Goal: Transaction & Acquisition: Book appointment/travel/reservation

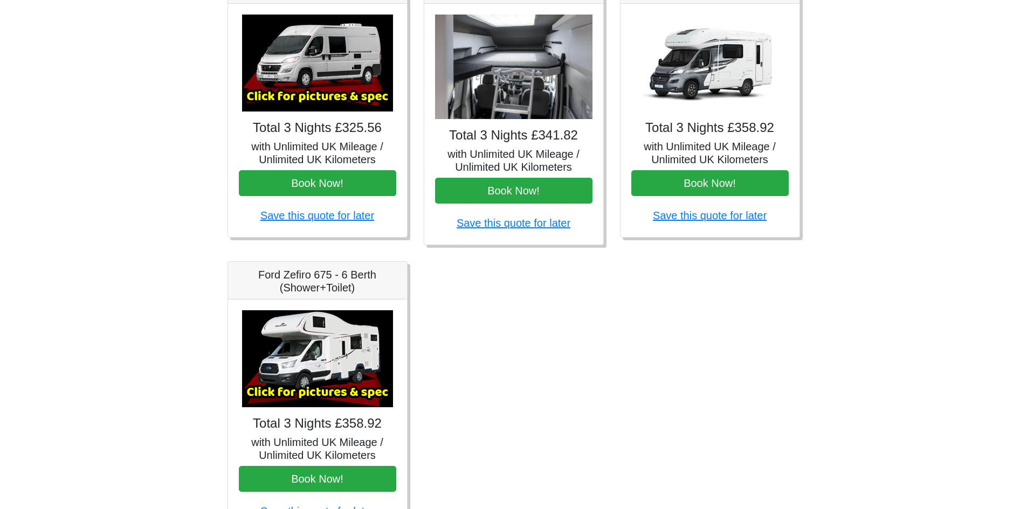
scroll to position [513, 0]
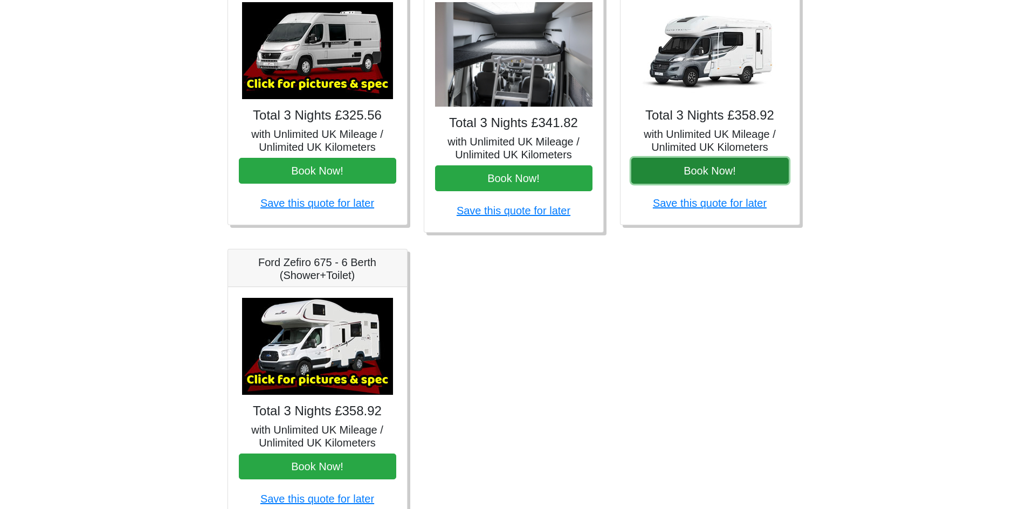
click at [703, 170] on button "Book Now!" at bounding box center [709, 171] width 157 height 26
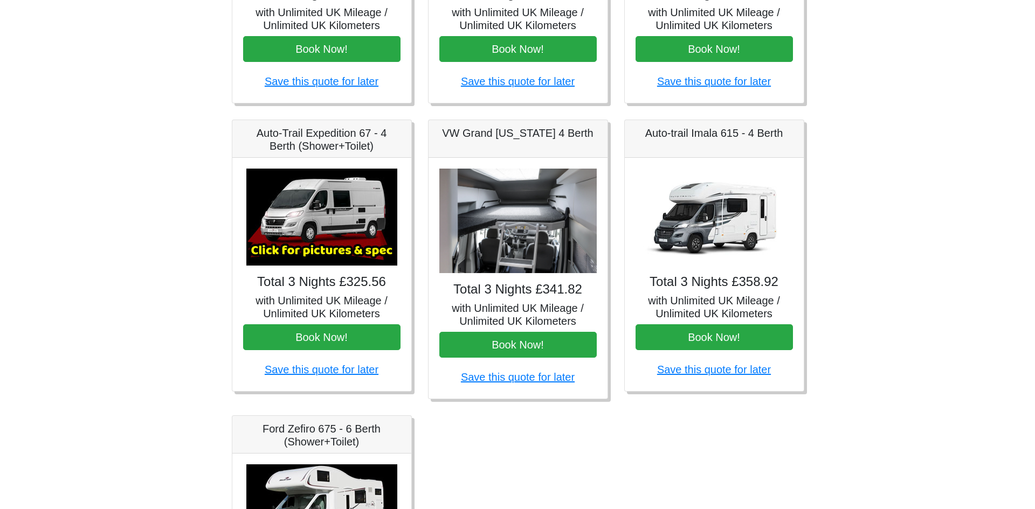
scroll to position [297, 0]
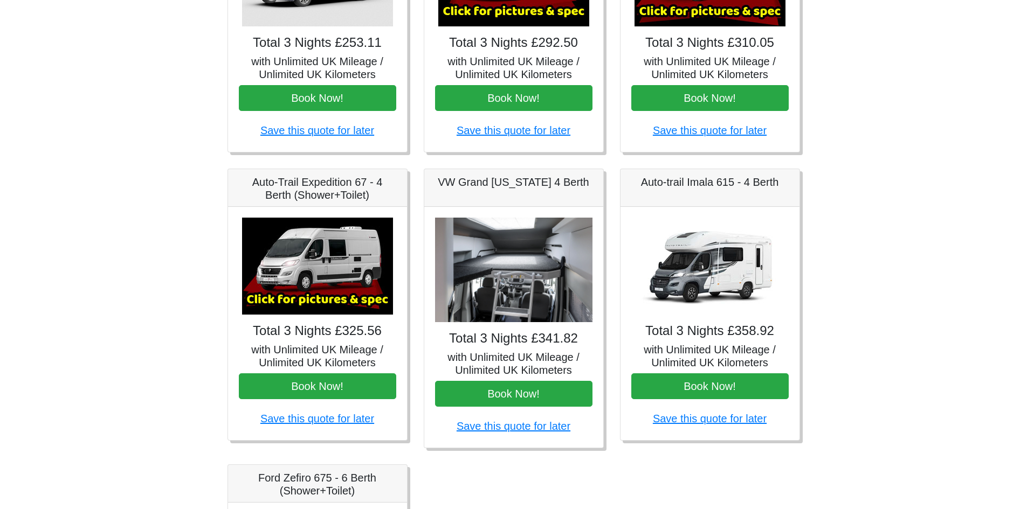
click at [308, 257] on img at bounding box center [317, 266] width 151 height 97
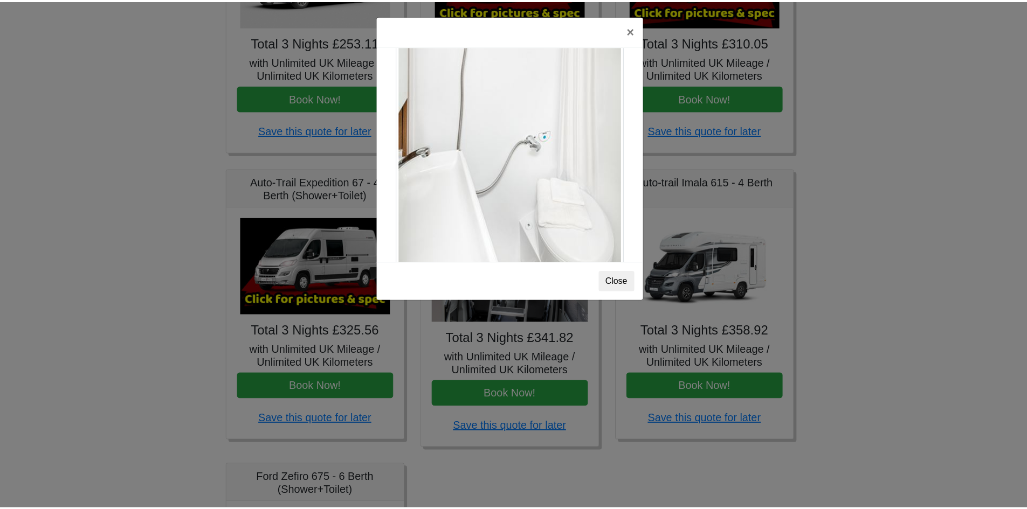
scroll to position [1459, 0]
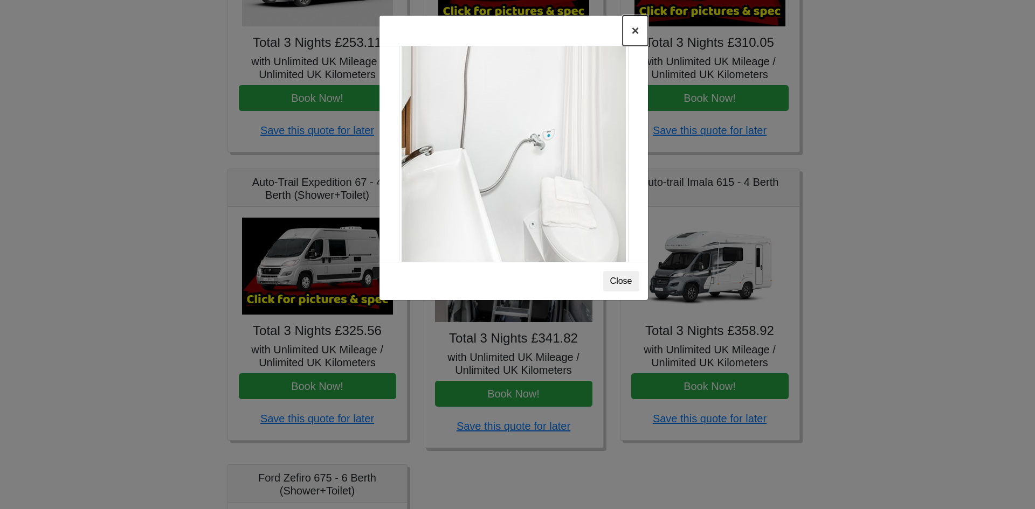
click at [634, 30] on button "×" at bounding box center [635, 31] width 25 height 30
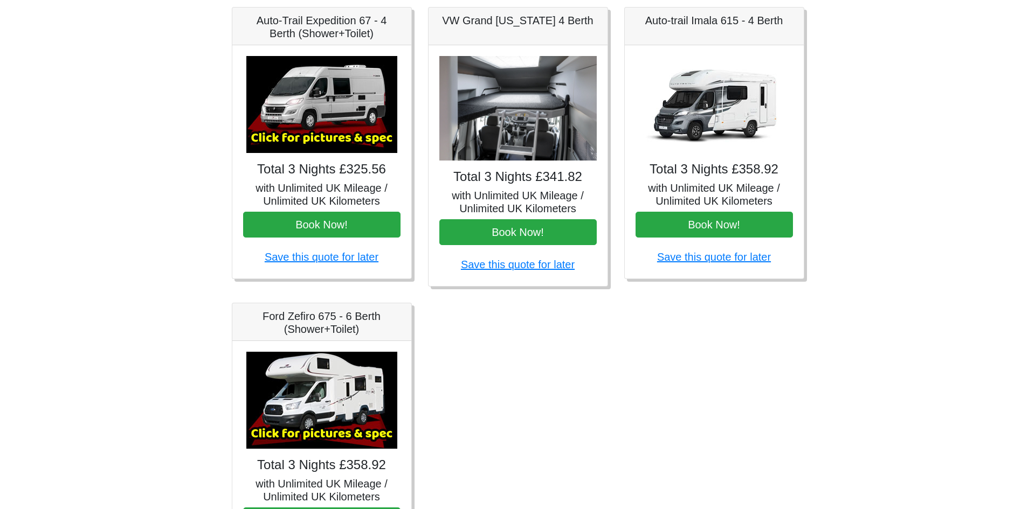
scroll to position [513, 0]
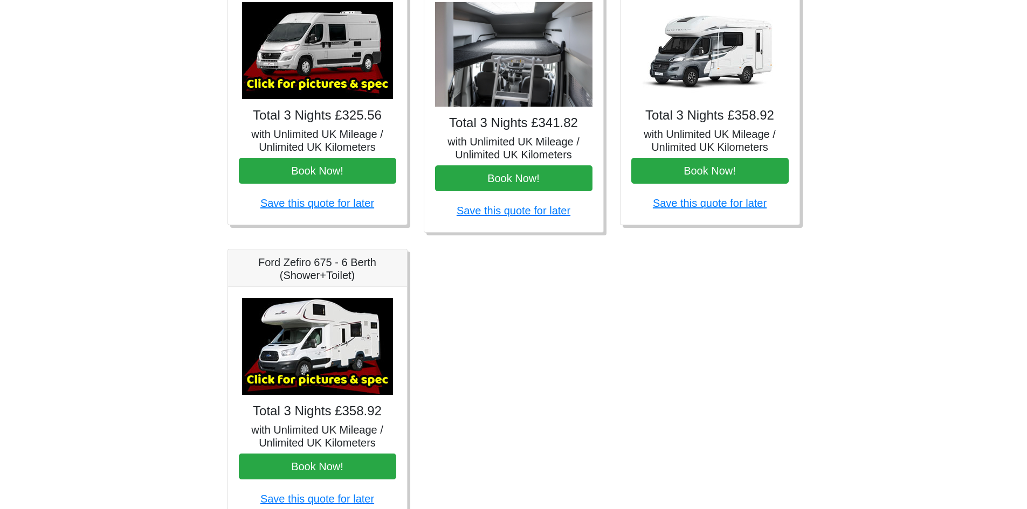
click at [299, 347] on img at bounding box center [317, 346] width 151 height 97
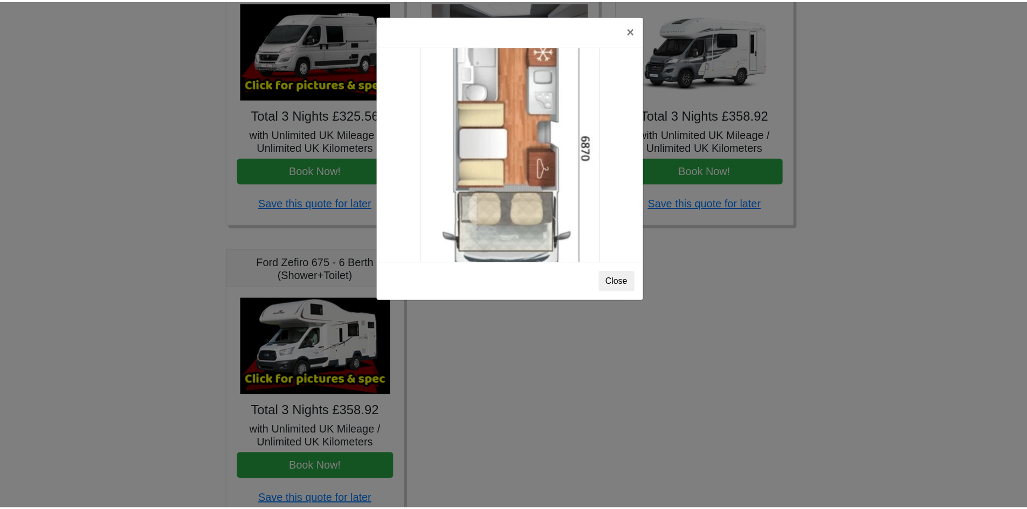
scroll to position [1901, 0]
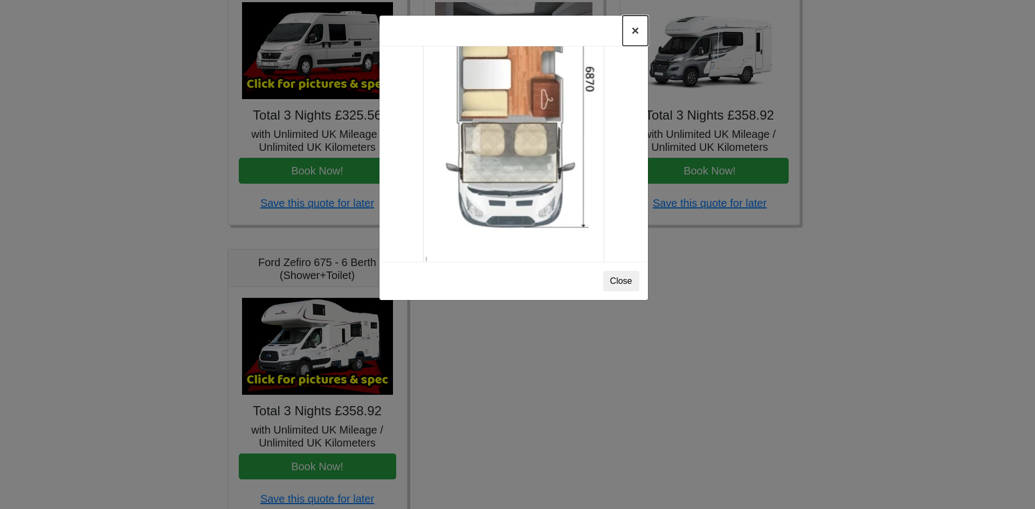
click at [634, 36] on button "×" at bounding box center [635, 31] width 25 height 30
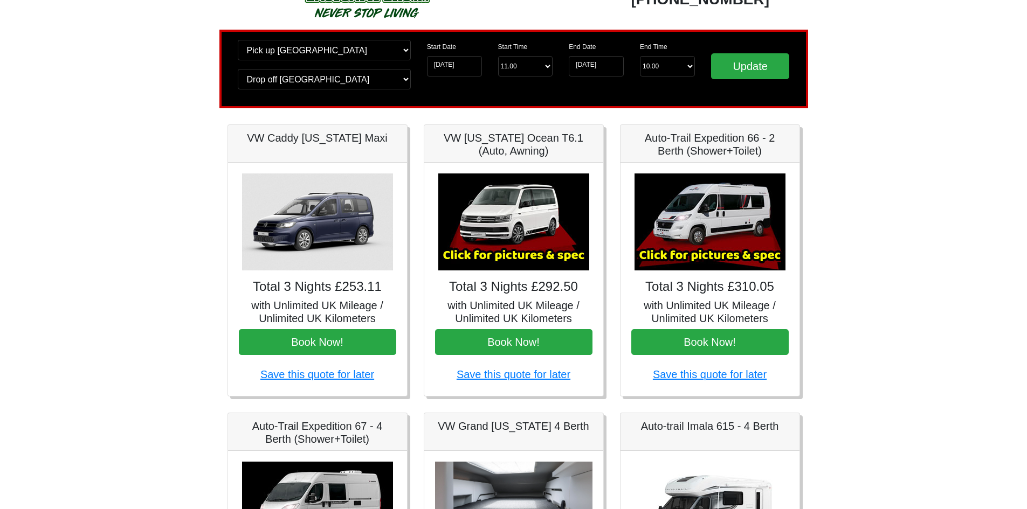
scroll to position [0, 0]
